Goal: Task Accomplishment & Management: Manage account settings

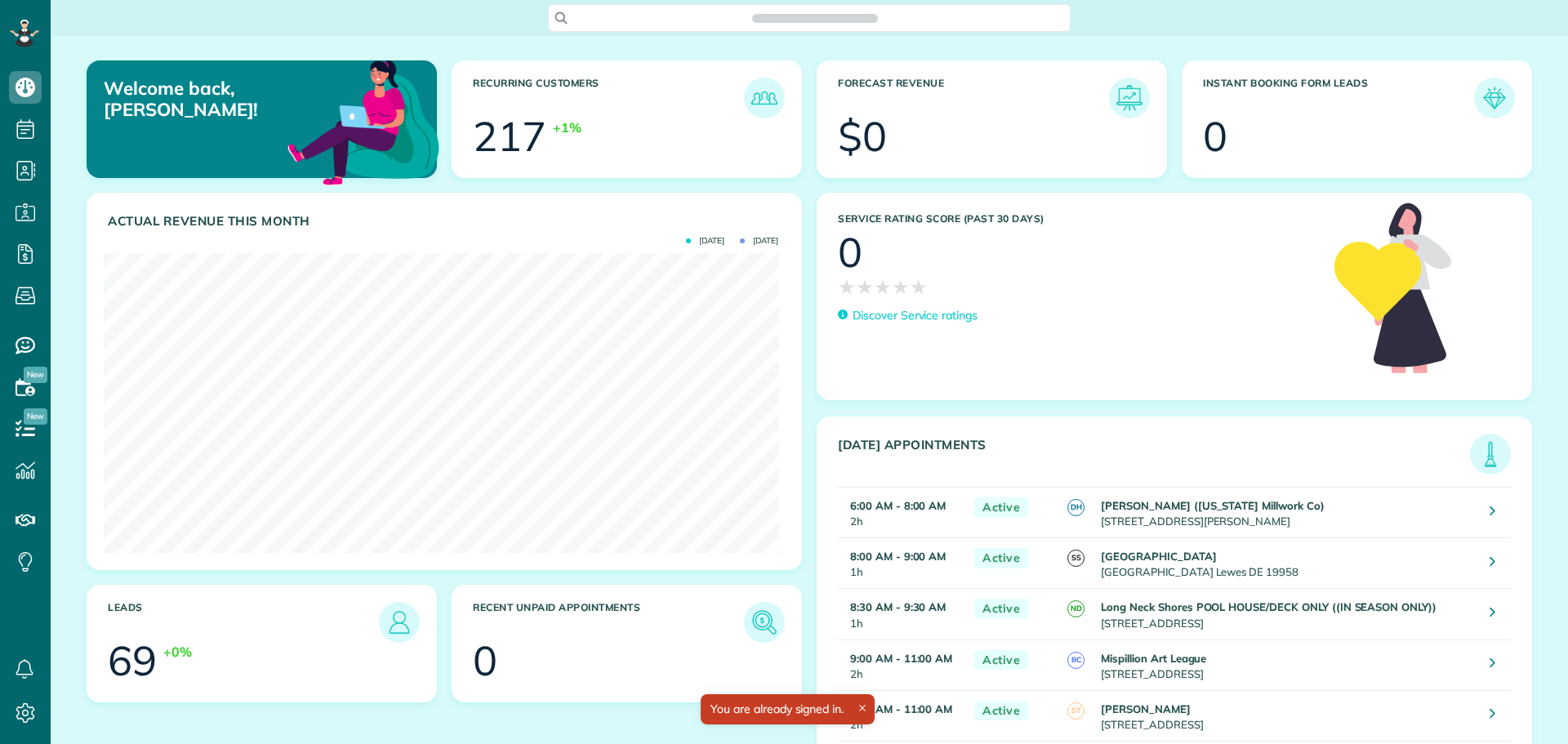
scroll to position [300, 674]
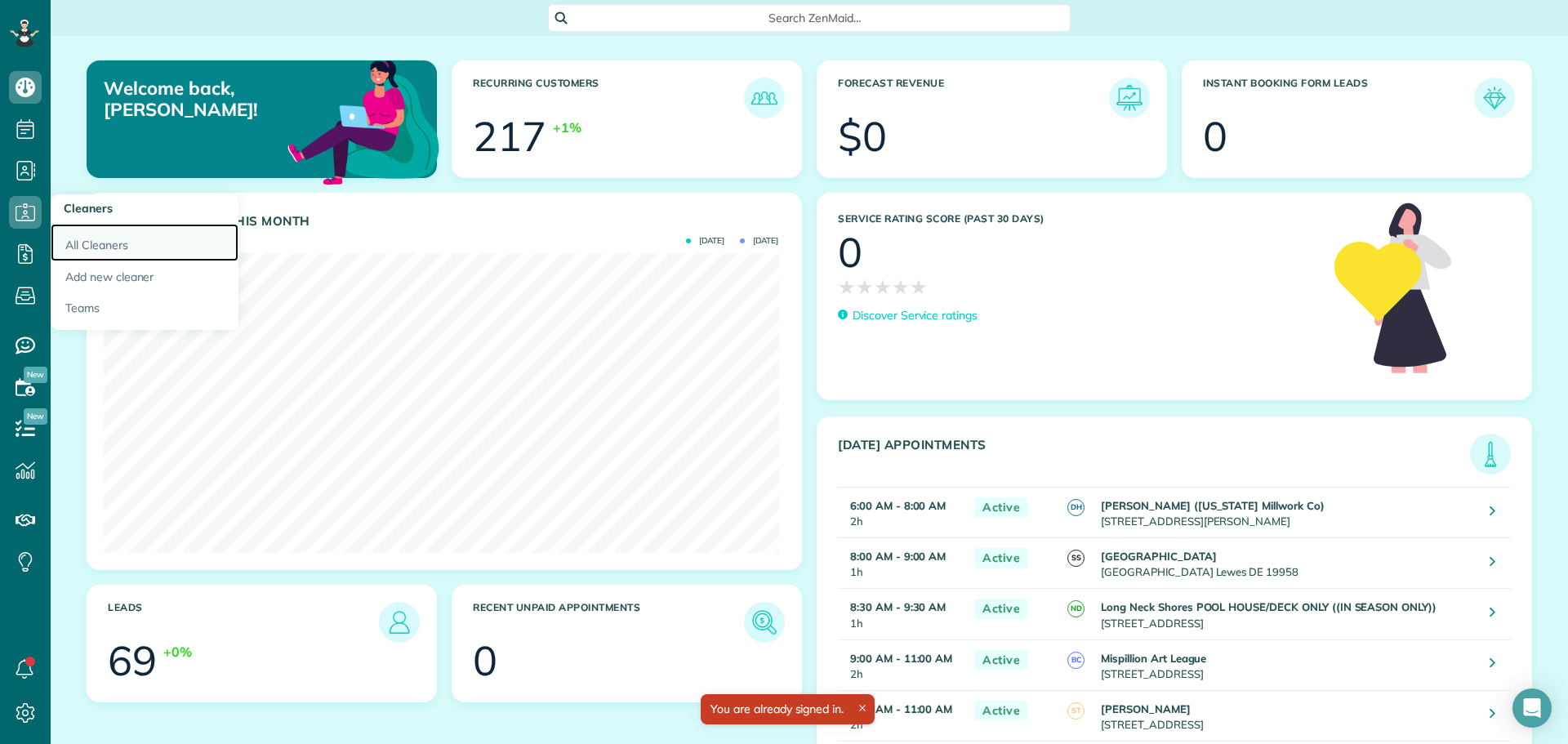
click at [55, 236] on link "All Cleaners" at bounding box center [144, 243] width 188 height 38
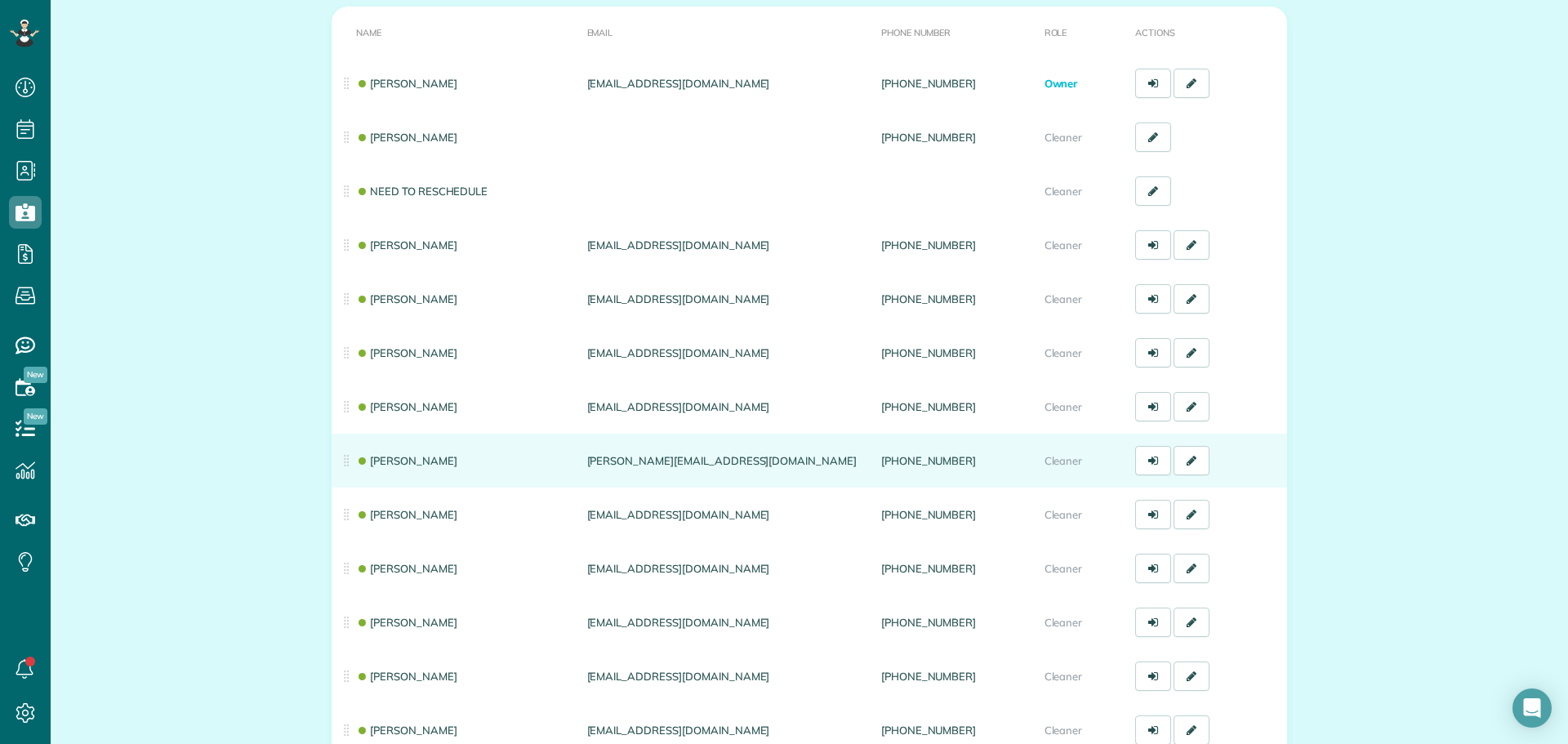
scroll to position [245, 0]
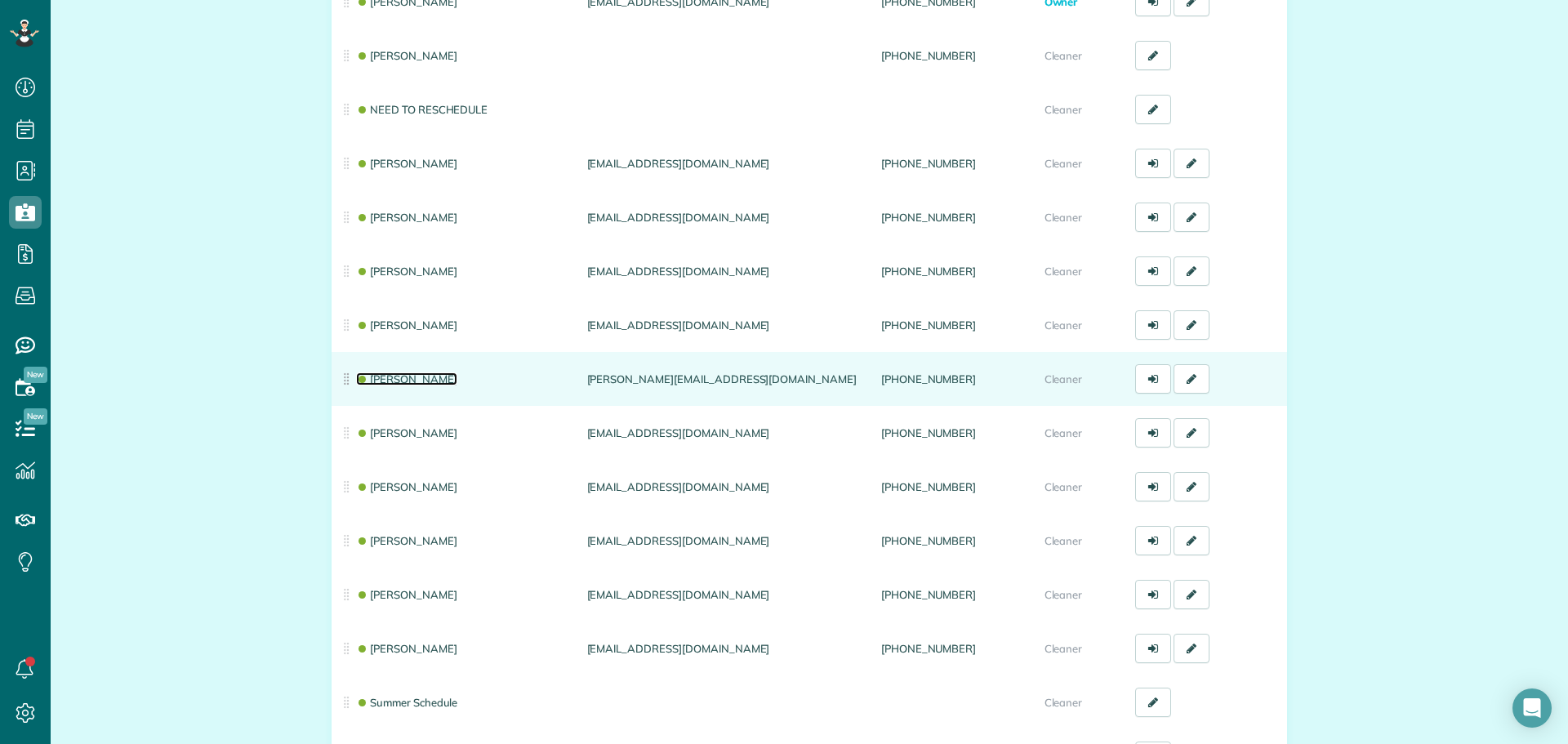
click at [382, 385] on link "Andrea Cole" at bounding box center [406, 379] width 102 height 13
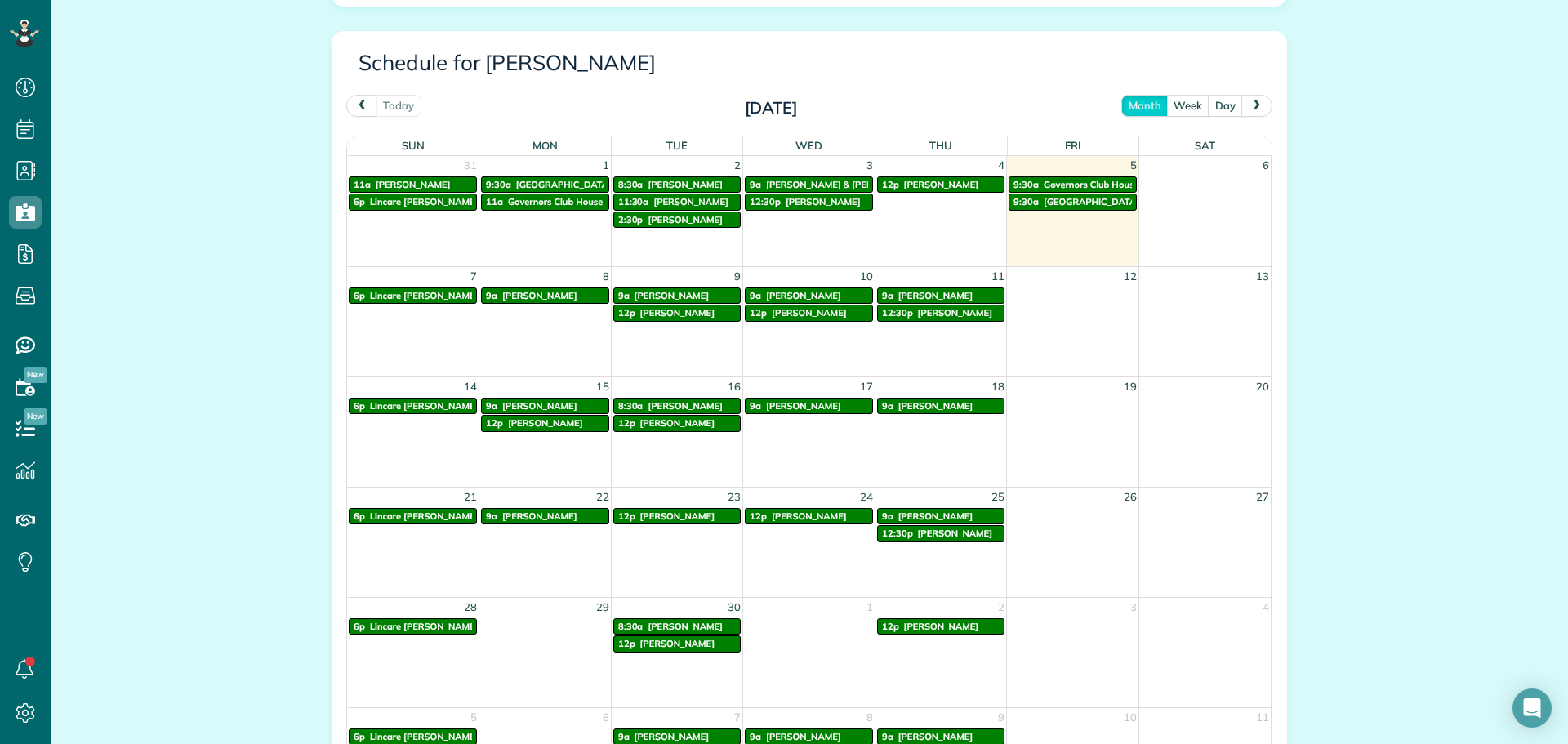
scroll to position [817, 0]
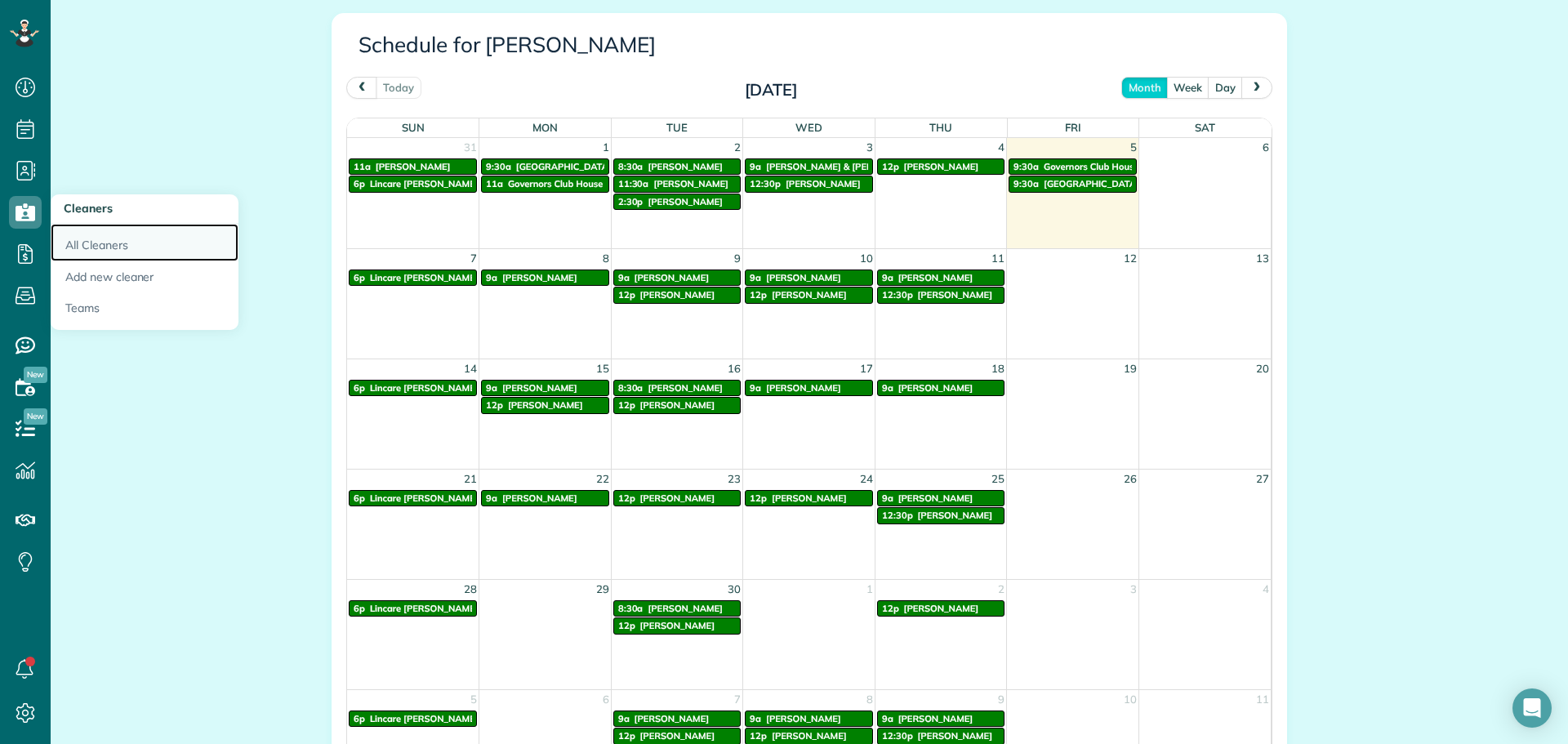
click at [64, 235] on link "All Cleaners" at bounding box center [144, 243] width 188 height 38
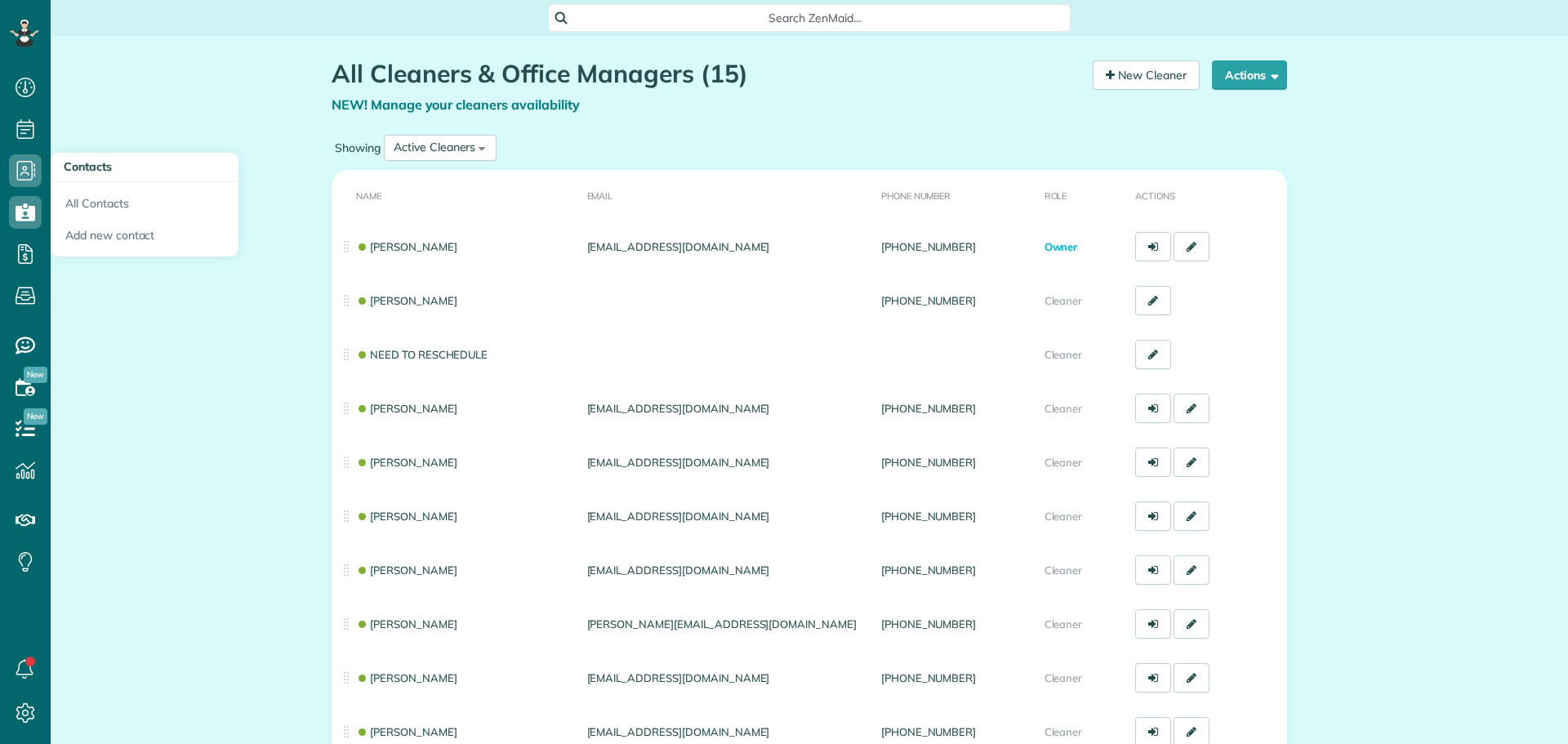
scroll to position [8, 8]
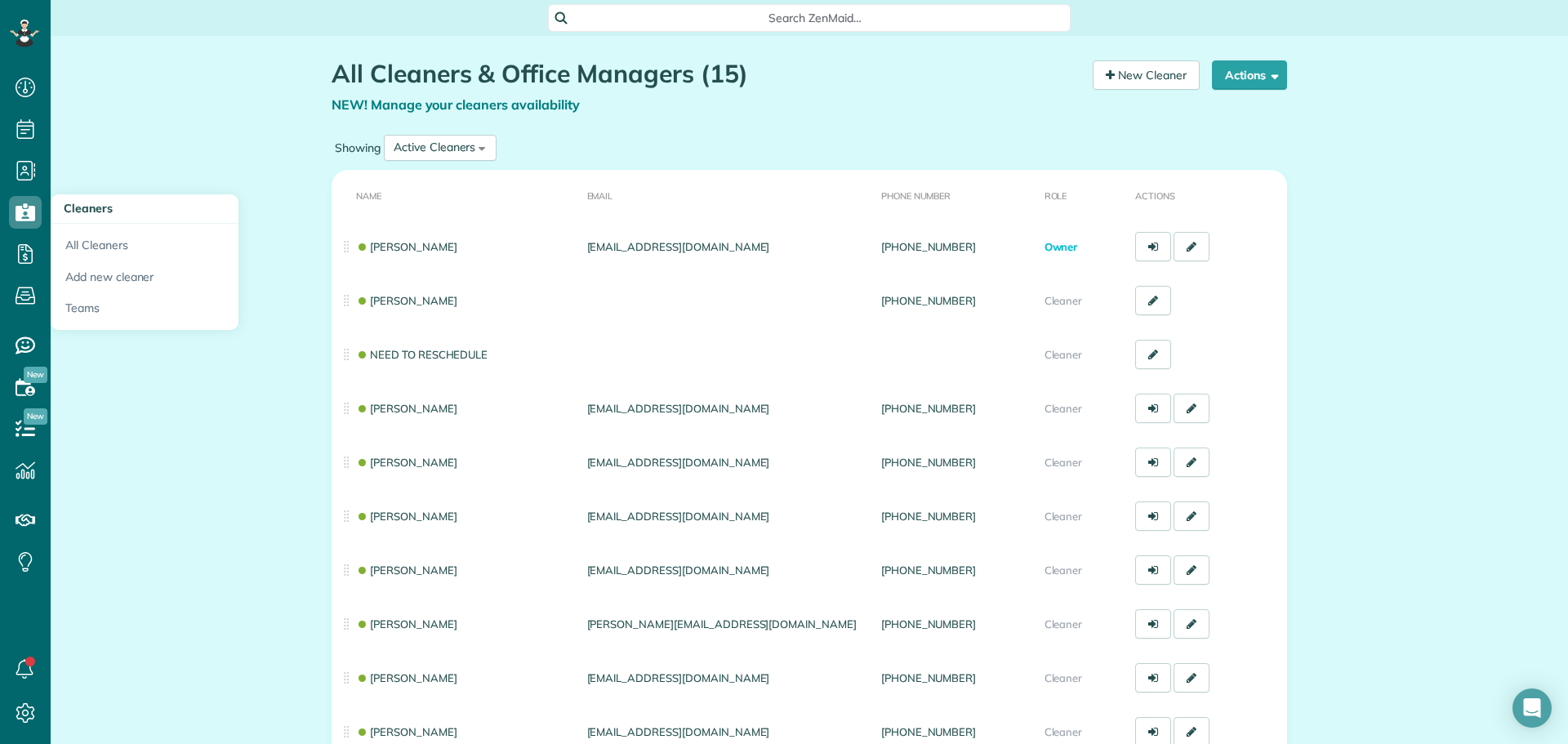
click at [86, 202] on span "Cleaners" at bounding box center [88, 208] width 49 height 14
click at [99, 251] on link "All Cleaners" at bounding box center [144, 243] width 188 height 38
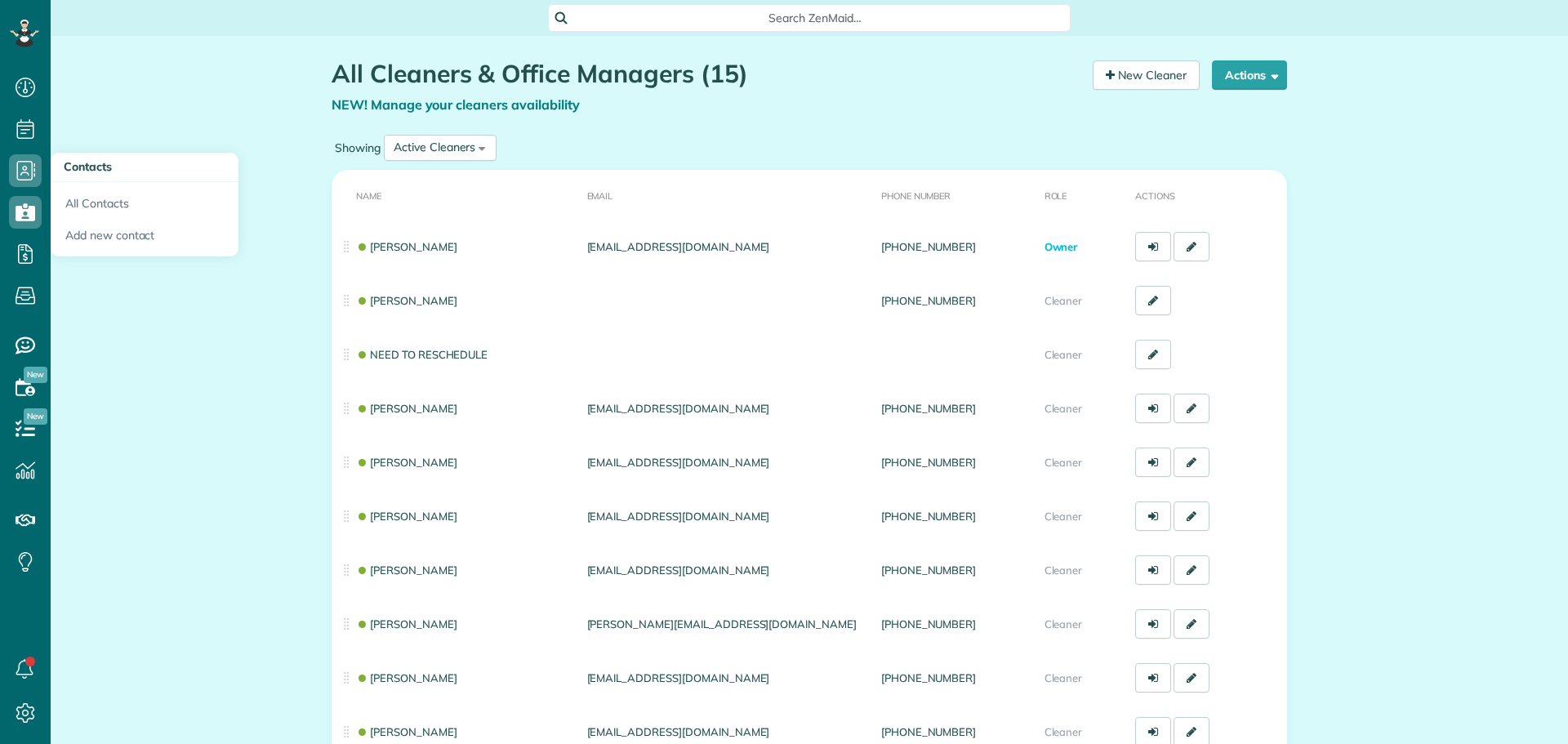
scroll to position [8, 8]
click at [96, 200] on link "All Contacts" at bounding box center [144, 201] width 188 height 38
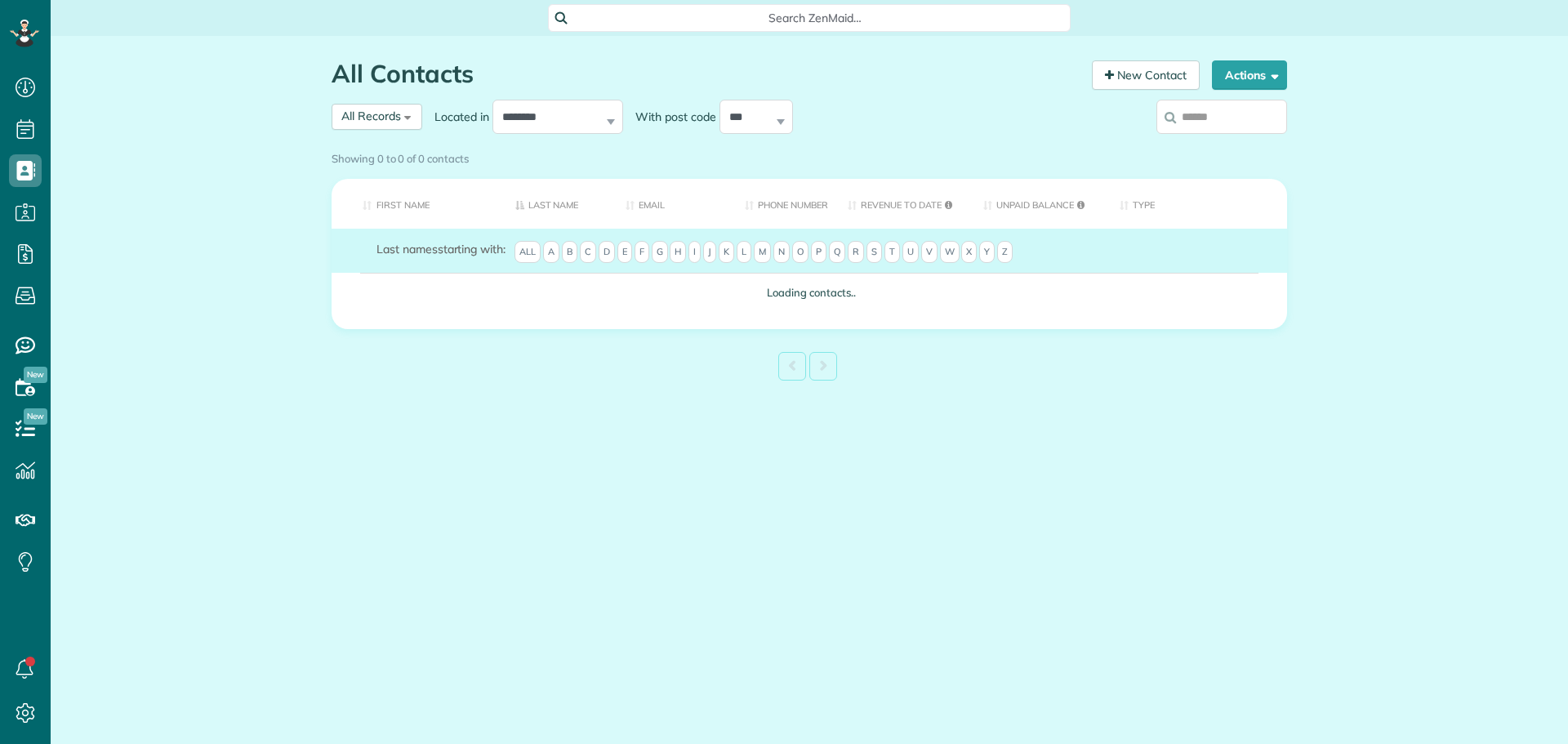
scroll to position [8, 8]
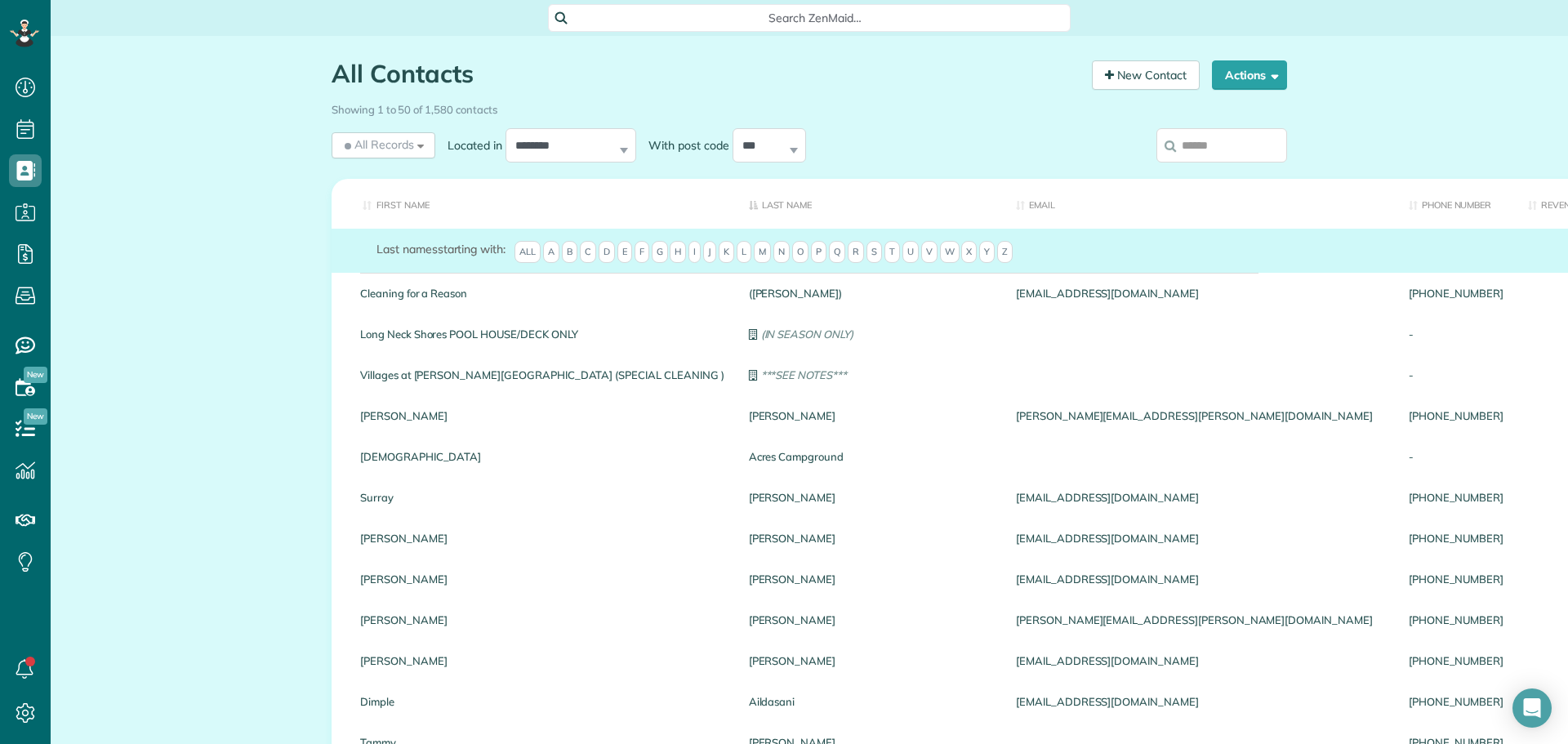
click at [1221, 143] on input "search" at bounding box center [1222, 145] width 131 height 34
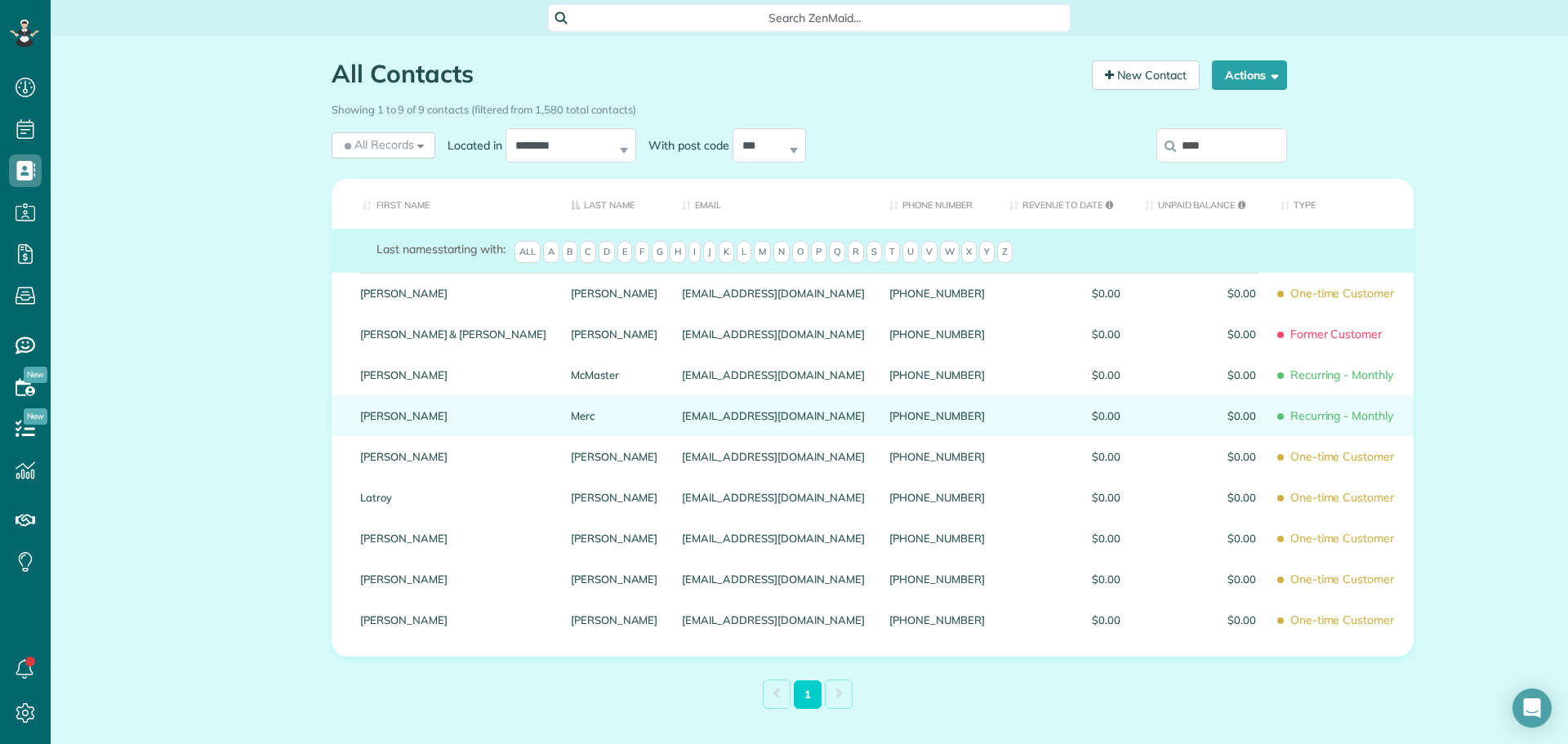
type input "****"
click at [373, 417] on link "Lynne" at bounding box center [453, 416] width 186 height 11
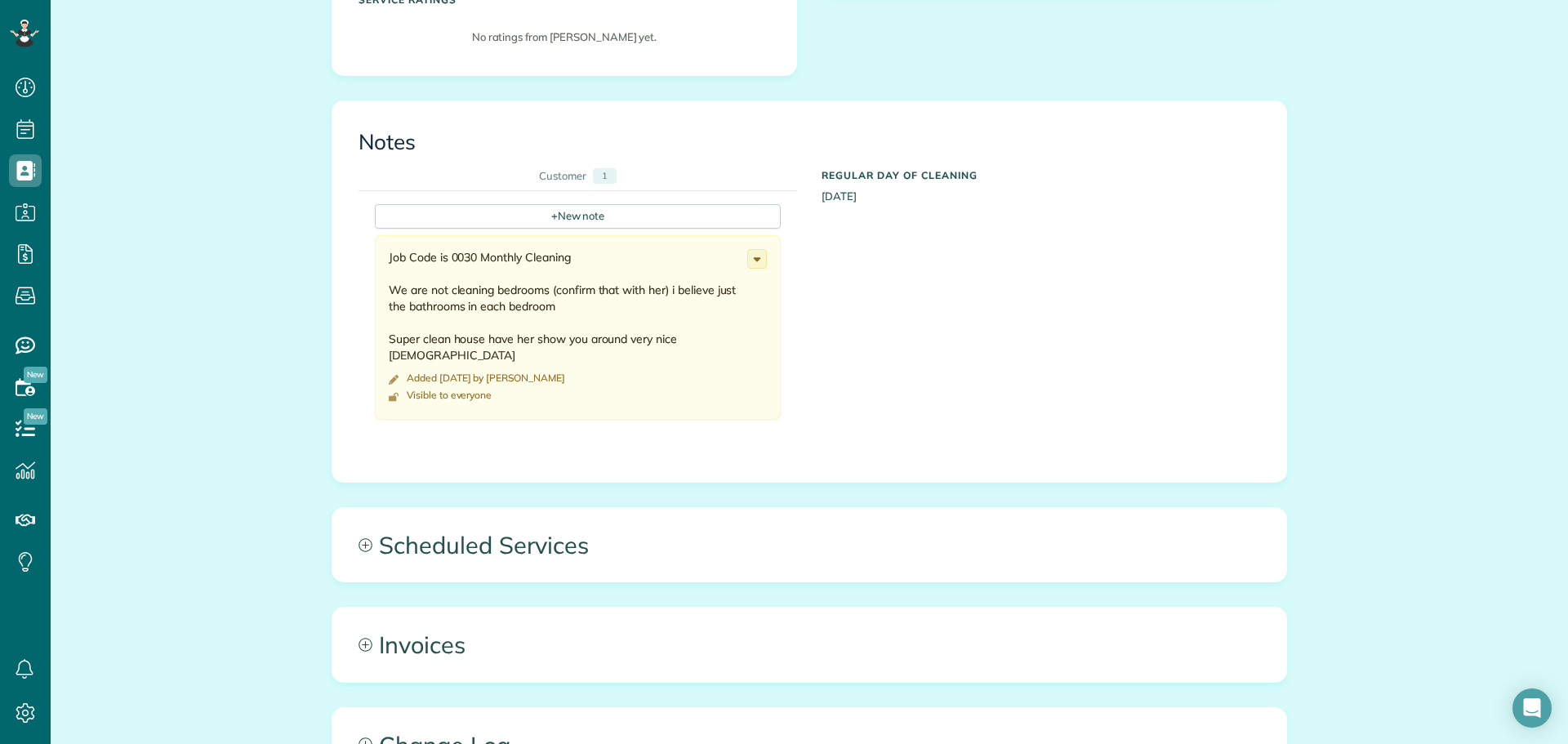
scroll to position [735, 0]
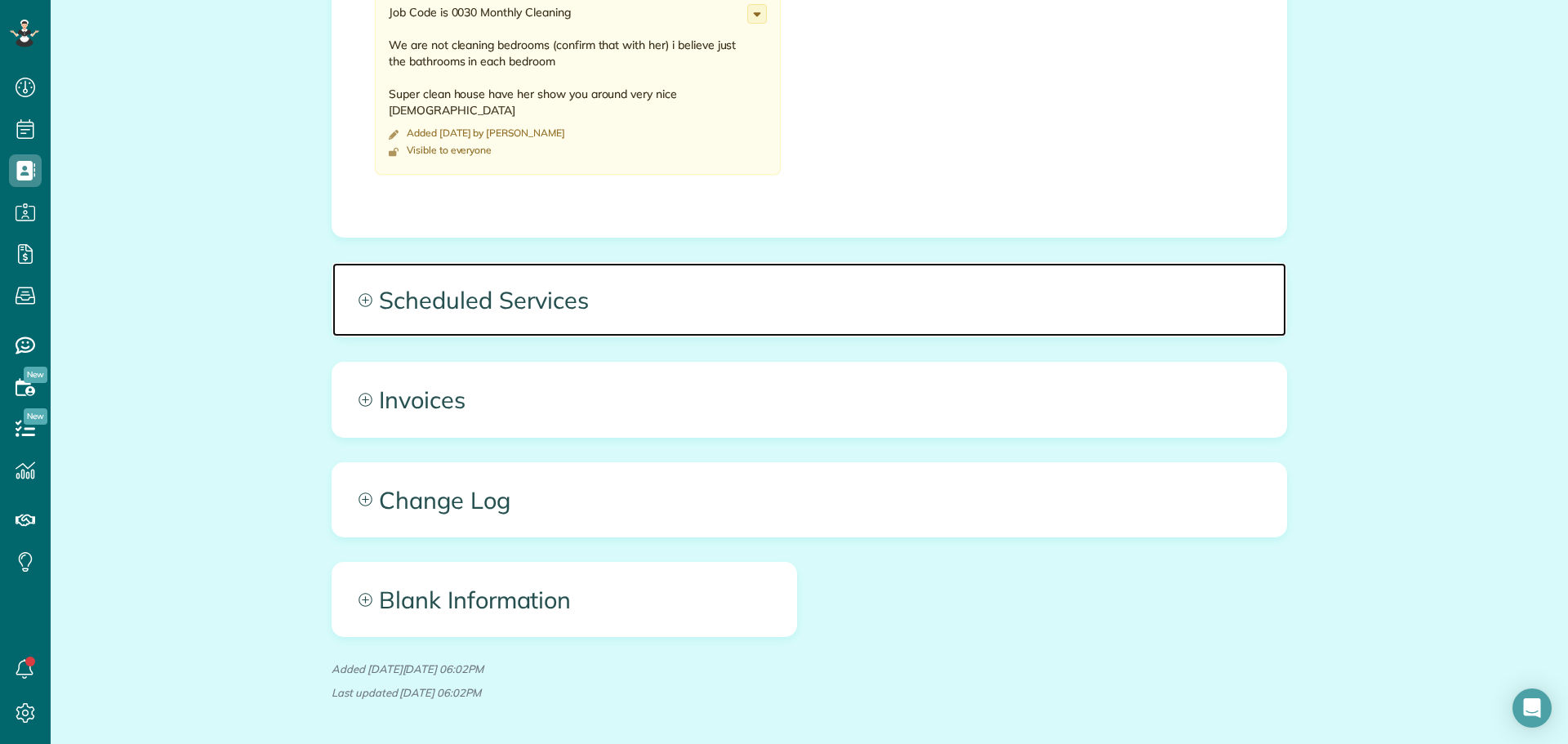
click at [498, 313] on span "Scheduled Services" at bounding box center [809, 299] width 954 height 73
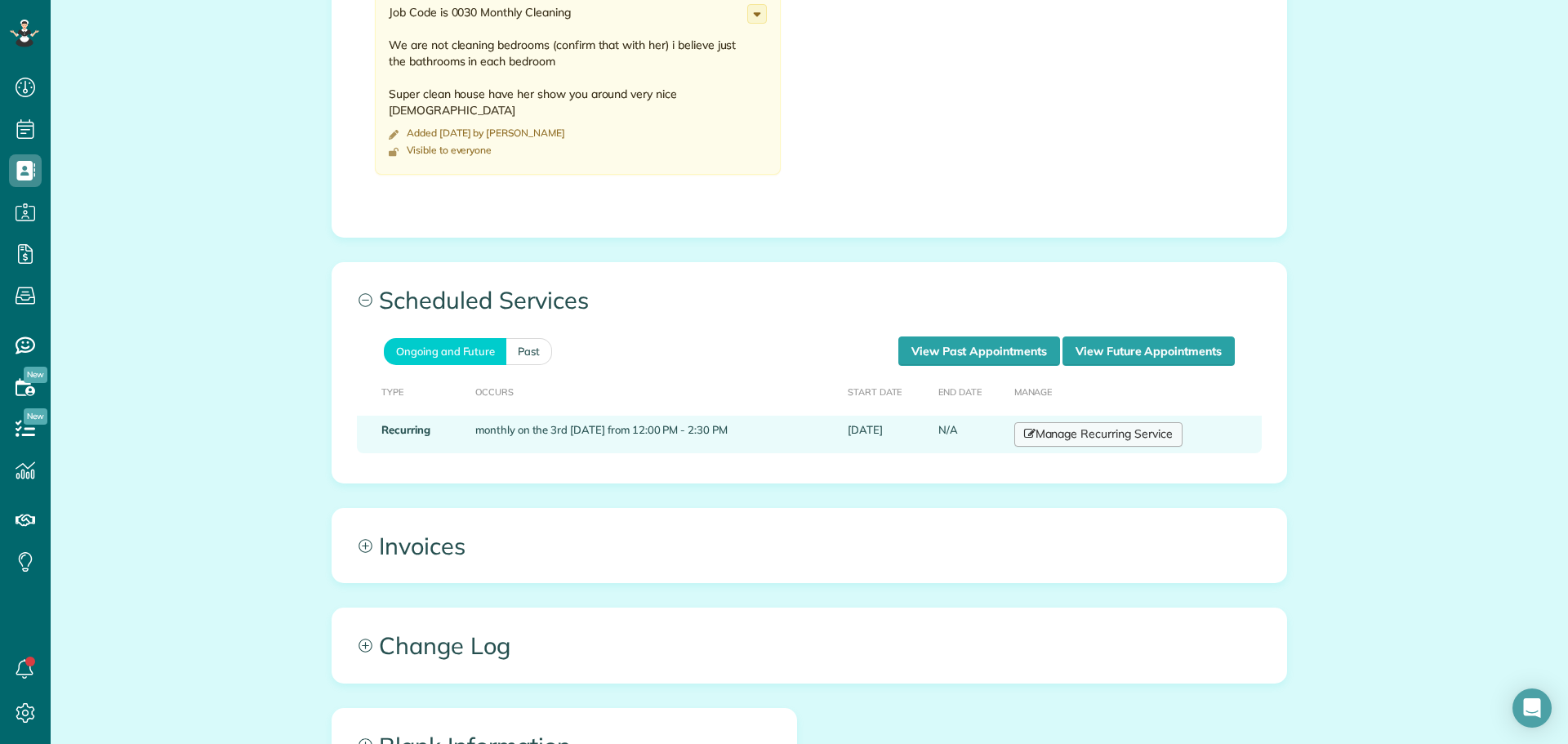
click at [1043, 437] on link "Manage Recurring Service" at bounding box center [1098, 435] width 168 height 25
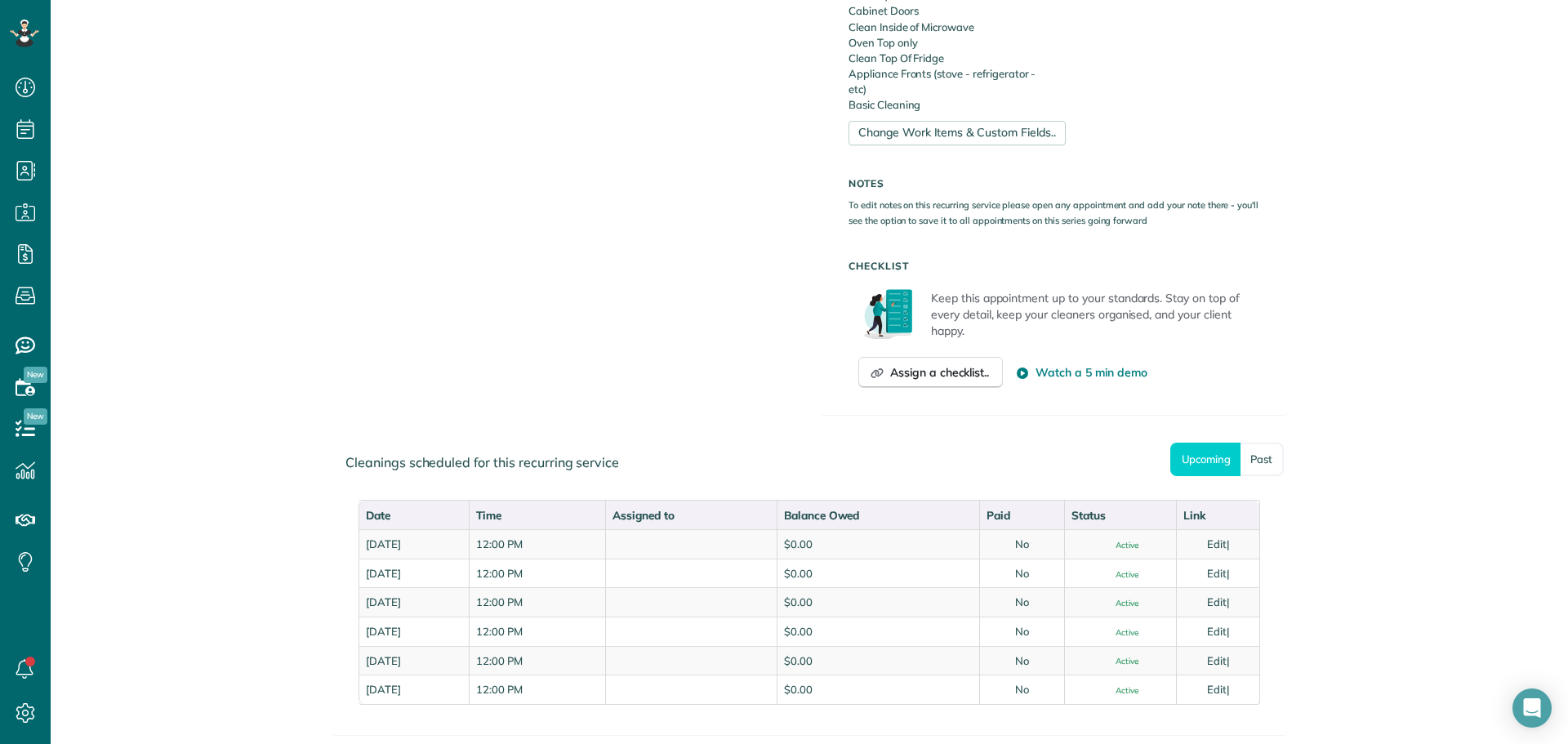
scroll to position [844, 0]
